Goal: Navigation & Orientation: Find specific page/section

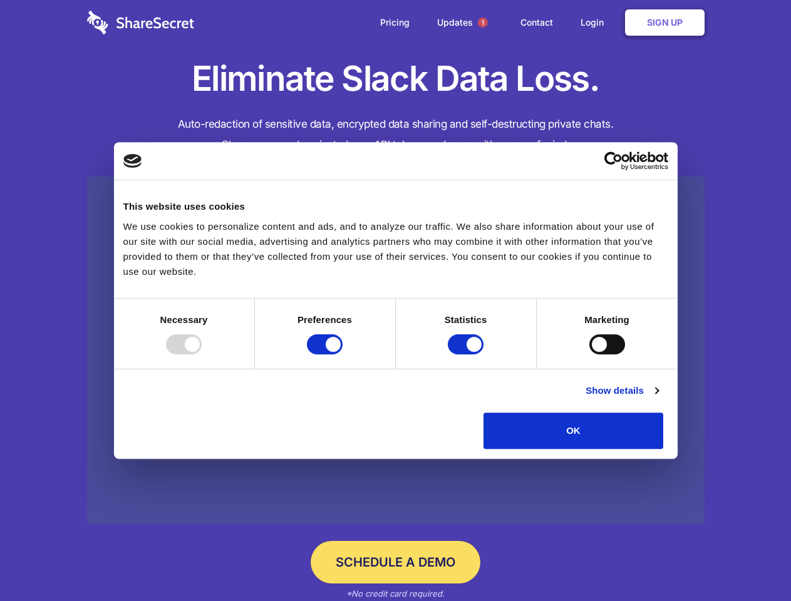
click at [202, 354] on div at bounding box center [184, 344] width 36 height 20
click at [343, 354] on input "Preferences" at bounding box center [325, 344] width 36 height 20
checkbox input "false"
click at [467, 354] on input "Statistics" at bounding box center [466, 344] width 36 height 20
checkbox input "false"
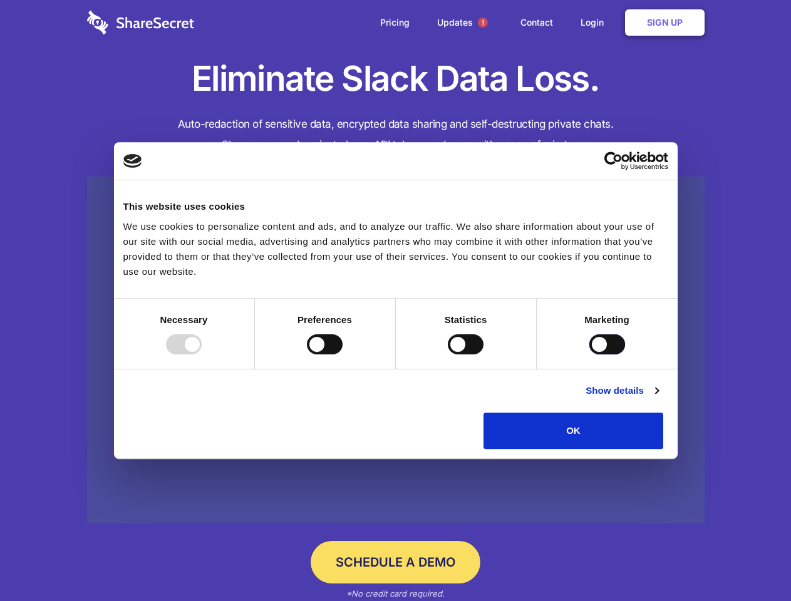
click at [589, 354] on input "Marketing" at bounding box center [607, 344] width 36 height 20
checkbox input "true"
click at [658, 398] on link "Show details" at bounding box center [621, 390] width 73 height 15
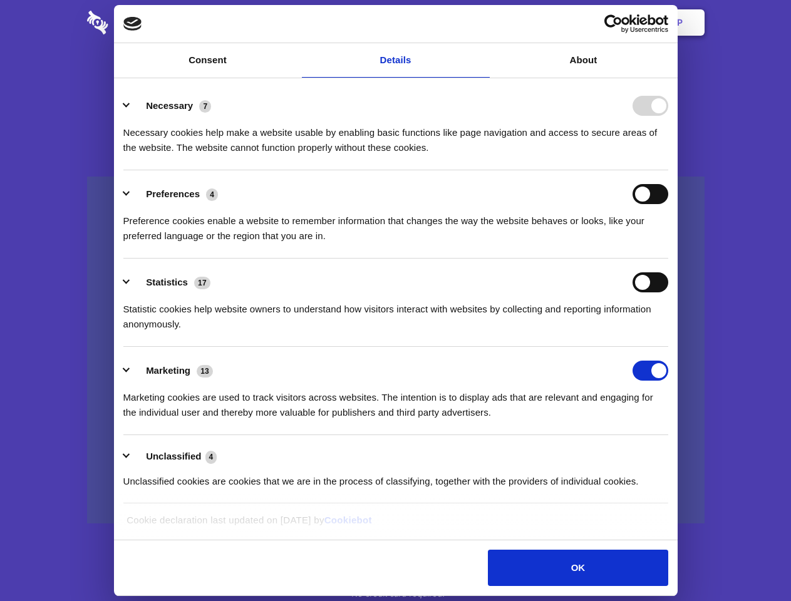
click at [668, 170] on li "Necessary 7 Necessary cookies help make a website usable by enabling basic func…" at bounding box center [395, 126] width 545 height 88
click at [482, 23] on span "1" at bounding box center [483, 23] width 10 height 10
